Goal: Obtain resource: Obtain resource

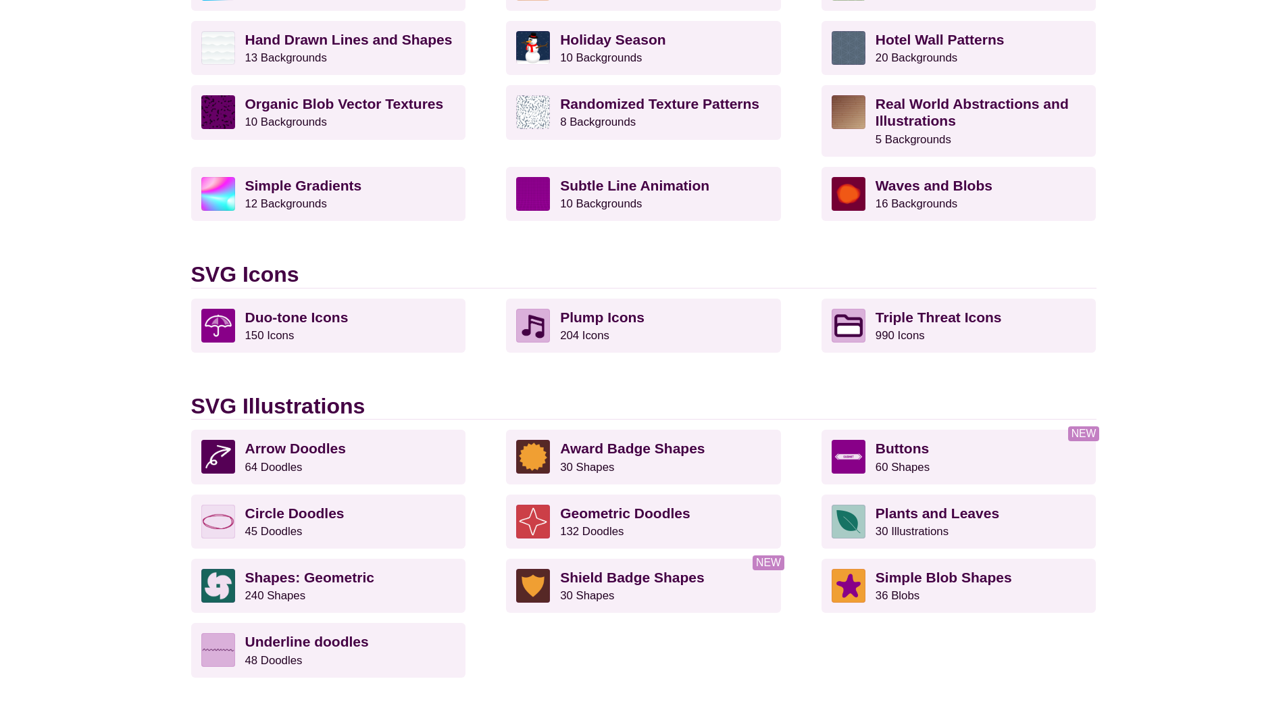
scroll to position [675, 0]
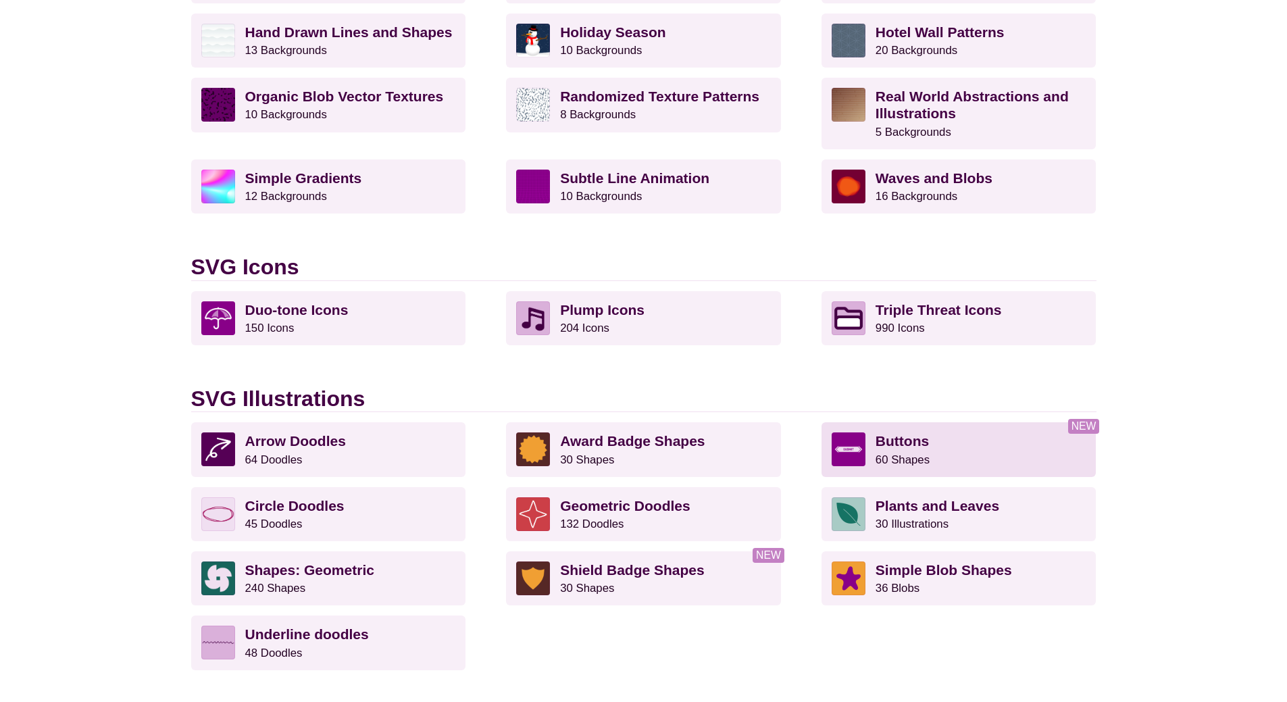
click at [885, 459] on small "60 Shapes" at bounding box center [902, 459] width 54 height 13
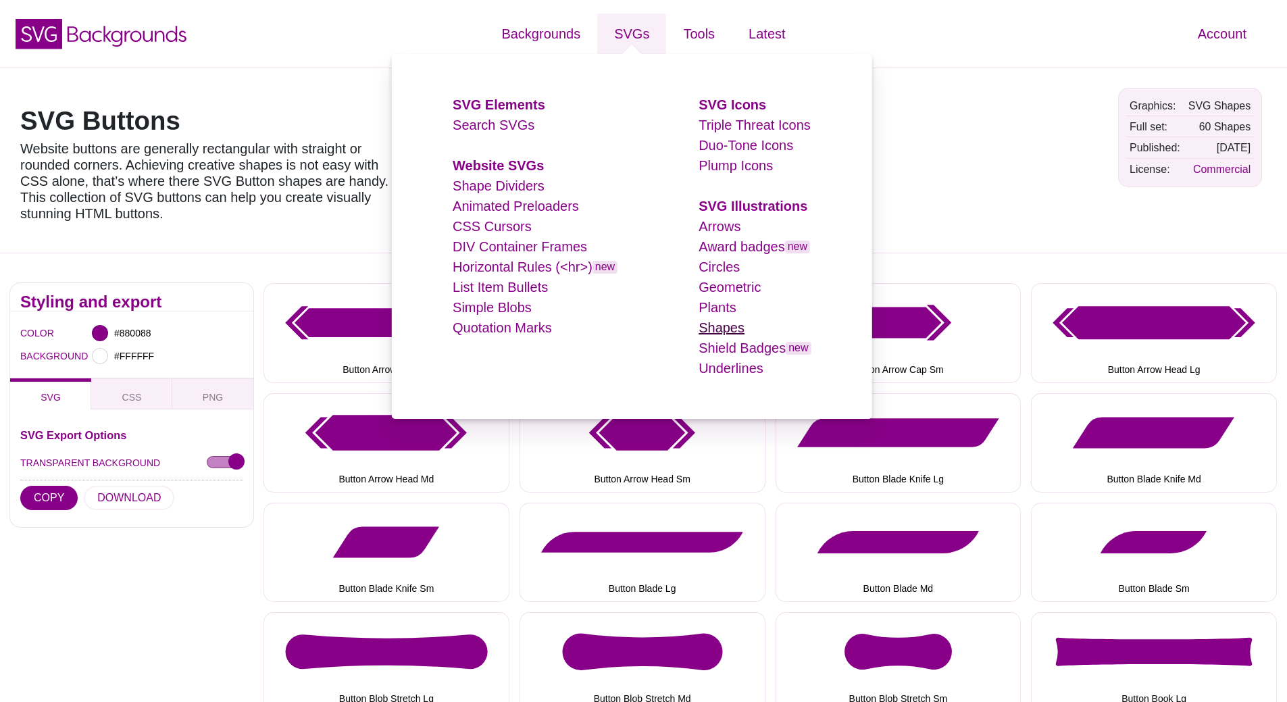
click at [719, 334] on link "Shapes" at bounding box center [721, 327] width 46 height 15
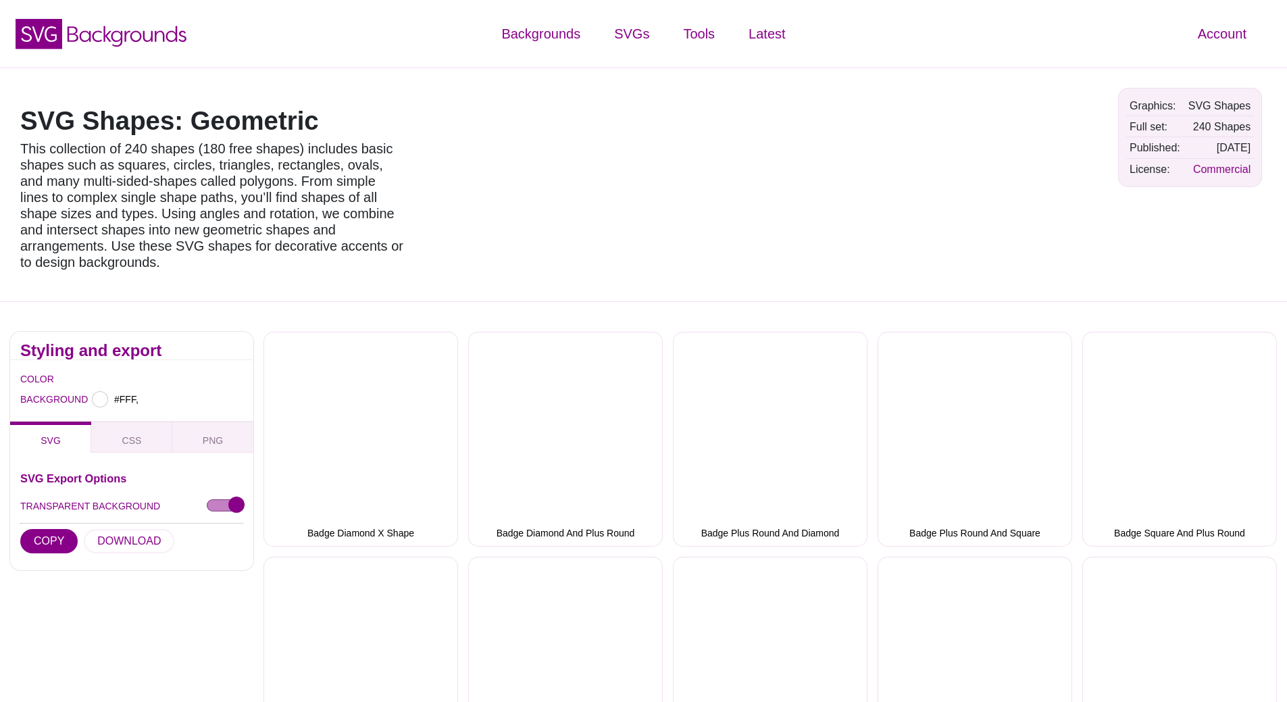
type input "#FFFFFF"
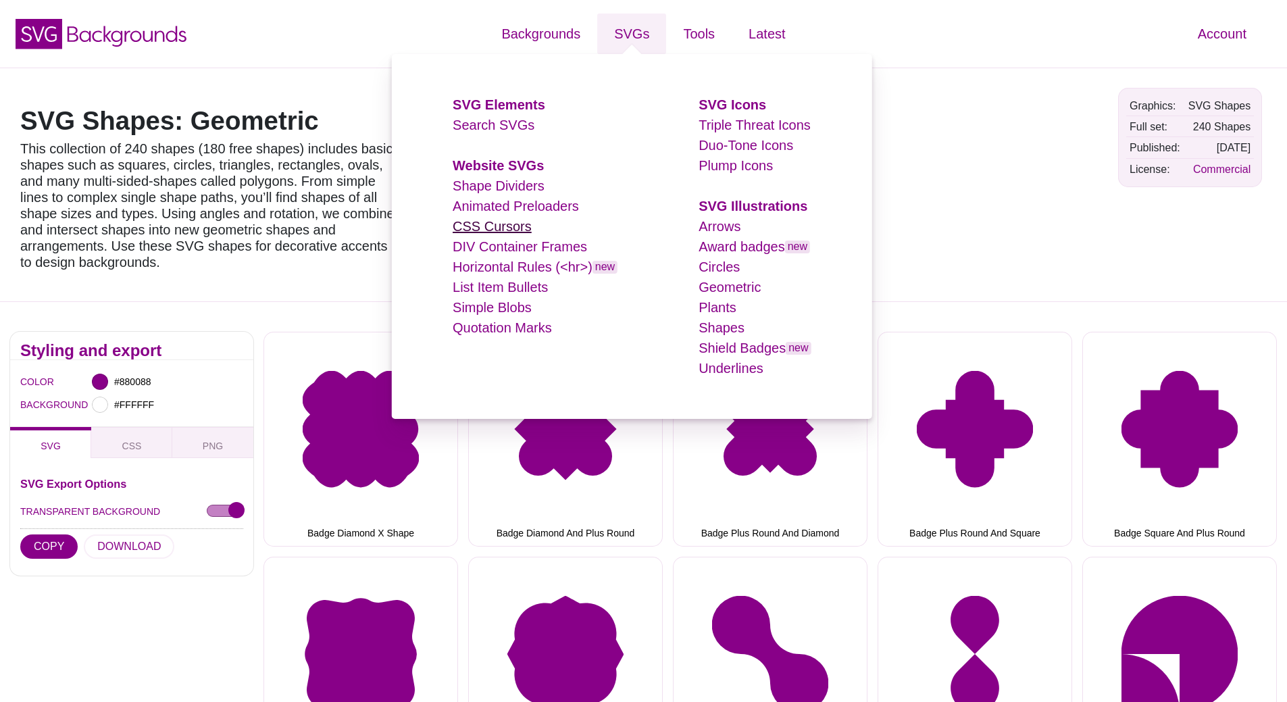
click at [490, 226] on link "CSS Cursors" at bounding box center [491, 226] width 79 height 15
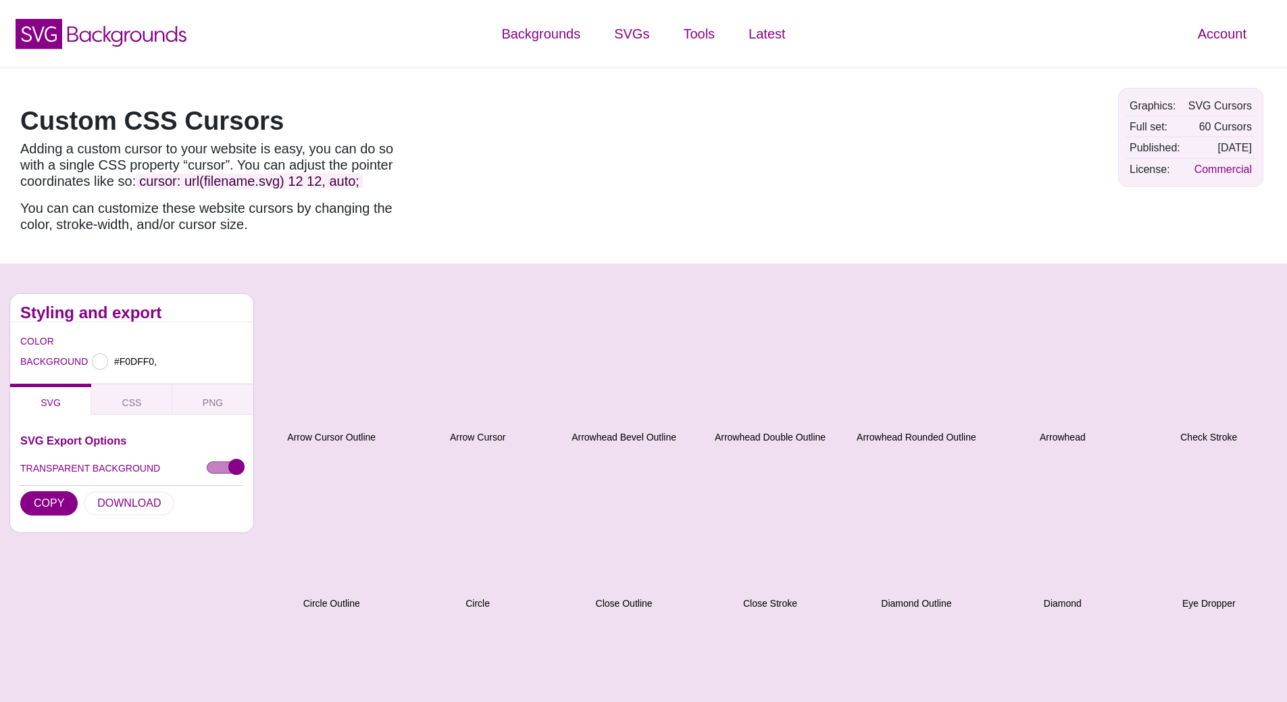
type input "#F0DFF0"
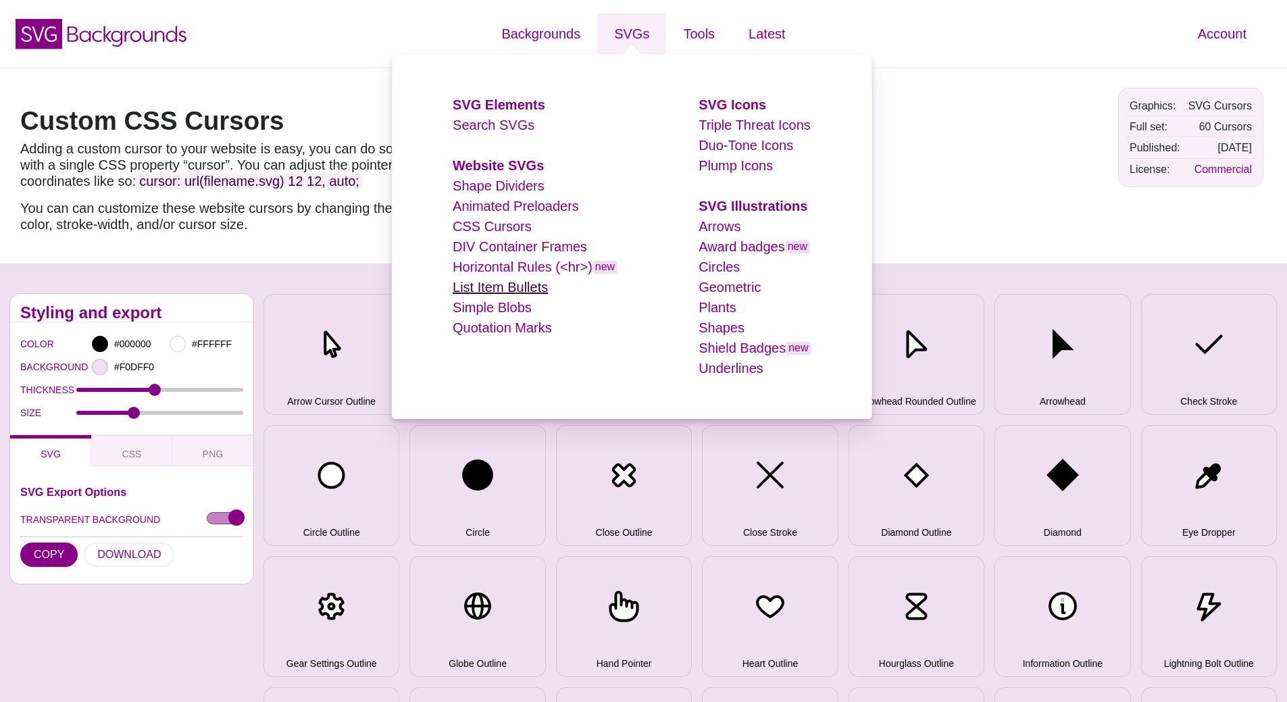
click at [493, 286] on link "List Item Bullets" at bounding box center [499, 287] width 95 height 15
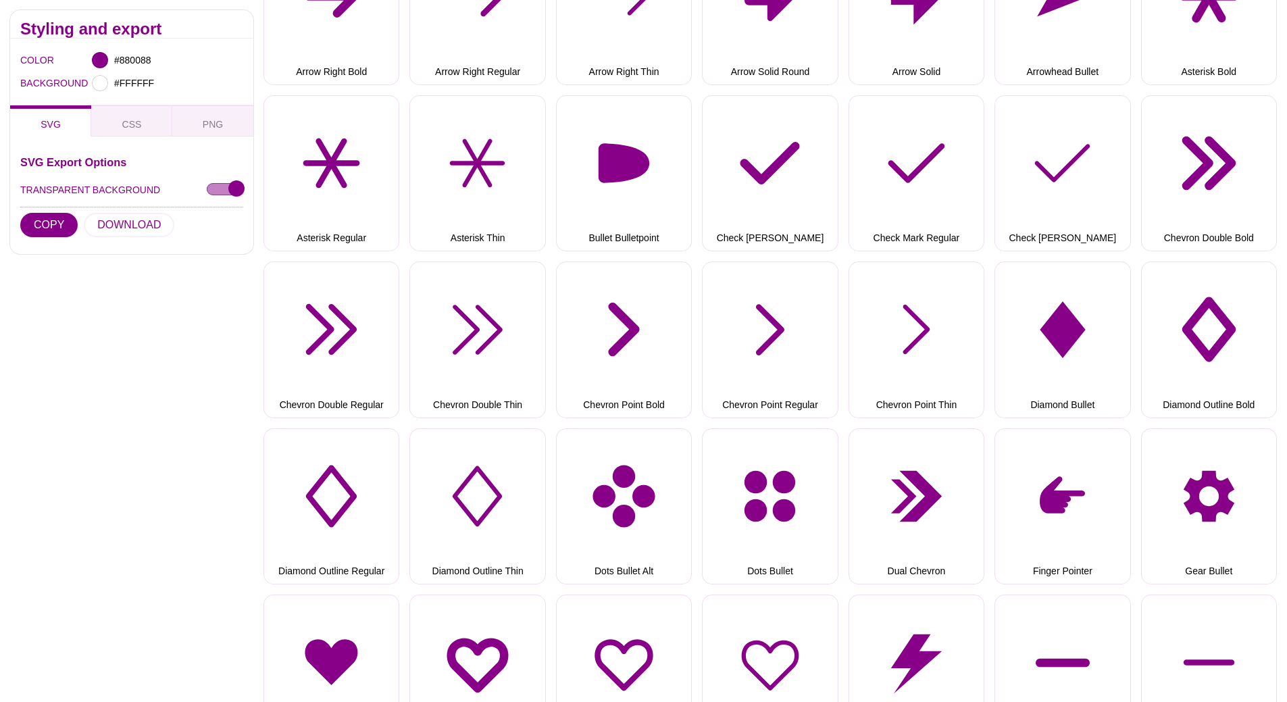
scroll to position [405, 0]
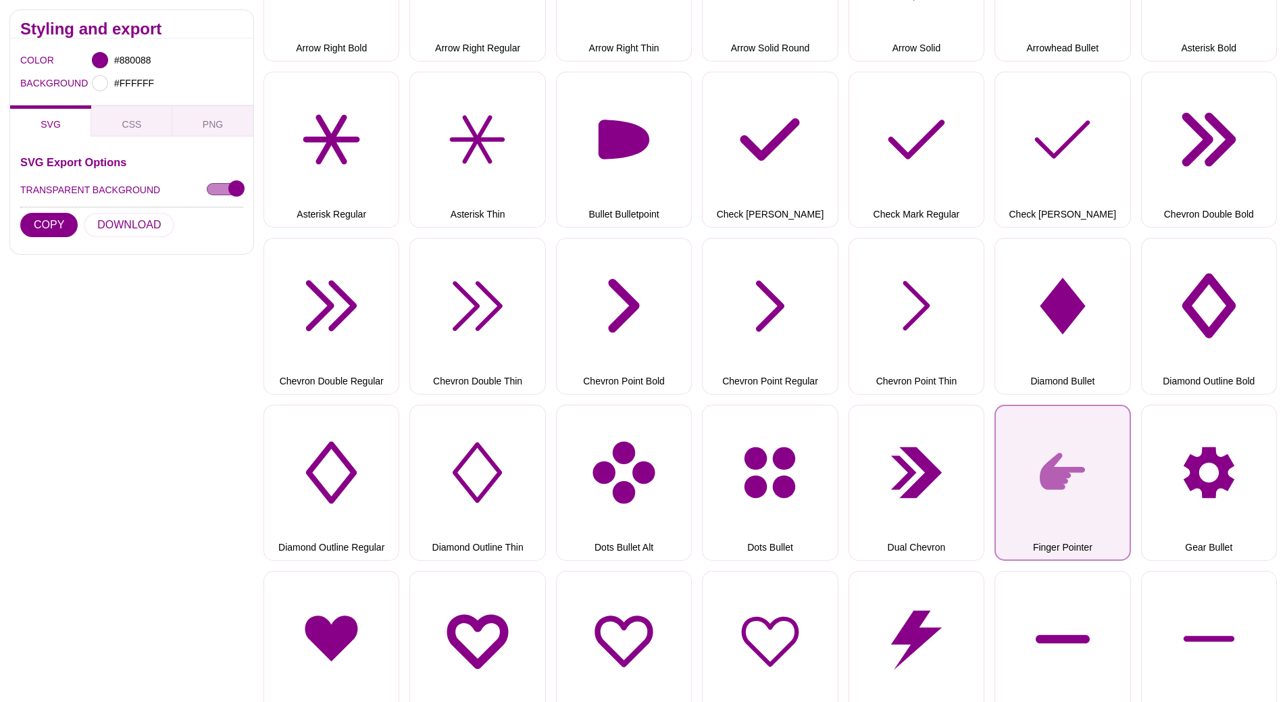
click at [1060, 487] on button "Finger Pointer" at bounding box center [1062, 483] width 136 height 156
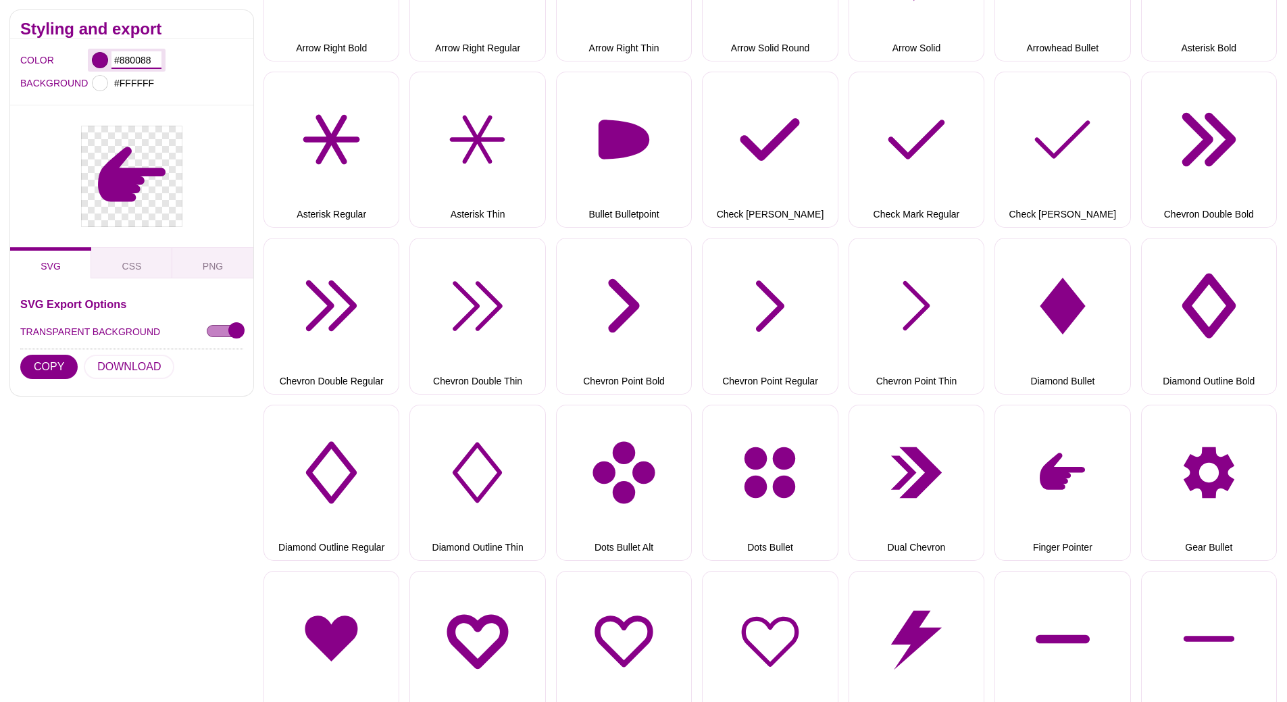
click at [132, 59] on input "#880088" at bounding box center [136, 60] width 50 height 18
paste input "236092"
type input "#236092"
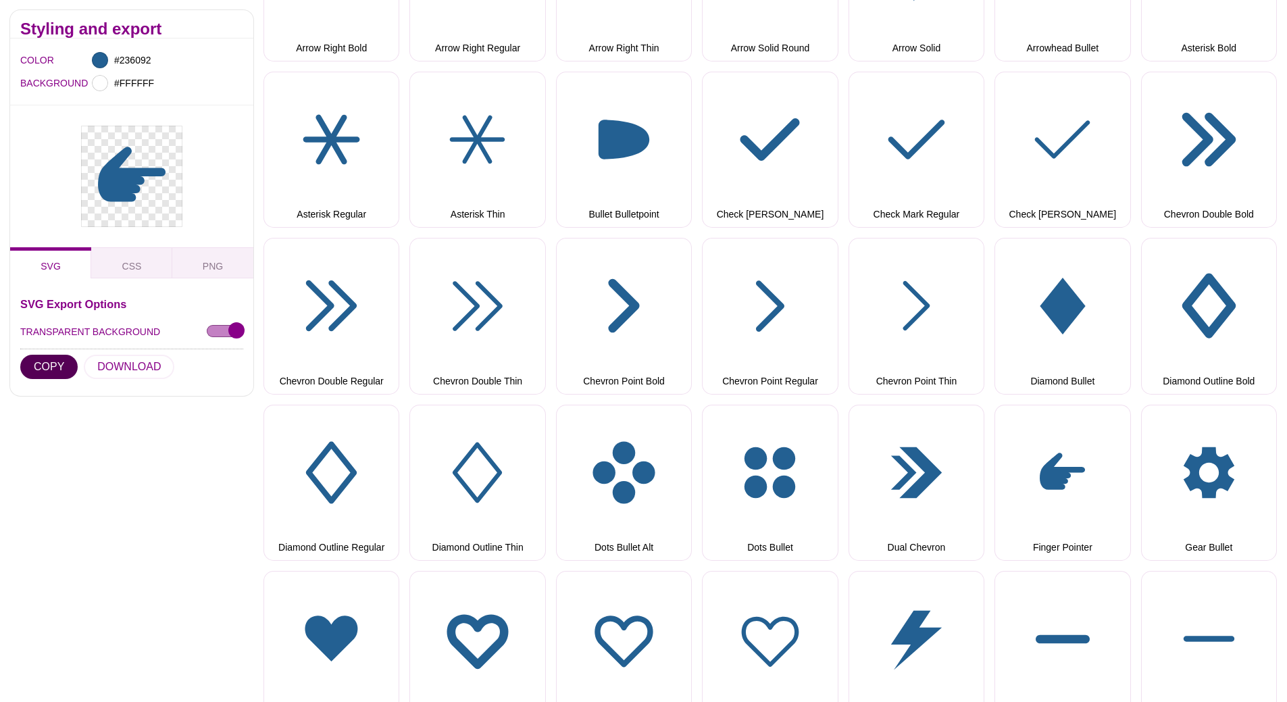
click at [45, 369] on button "COPY" at bounding box center [48, 367] width 57 height 24
